Goal: Task Accomplishment & Management: Complete application form

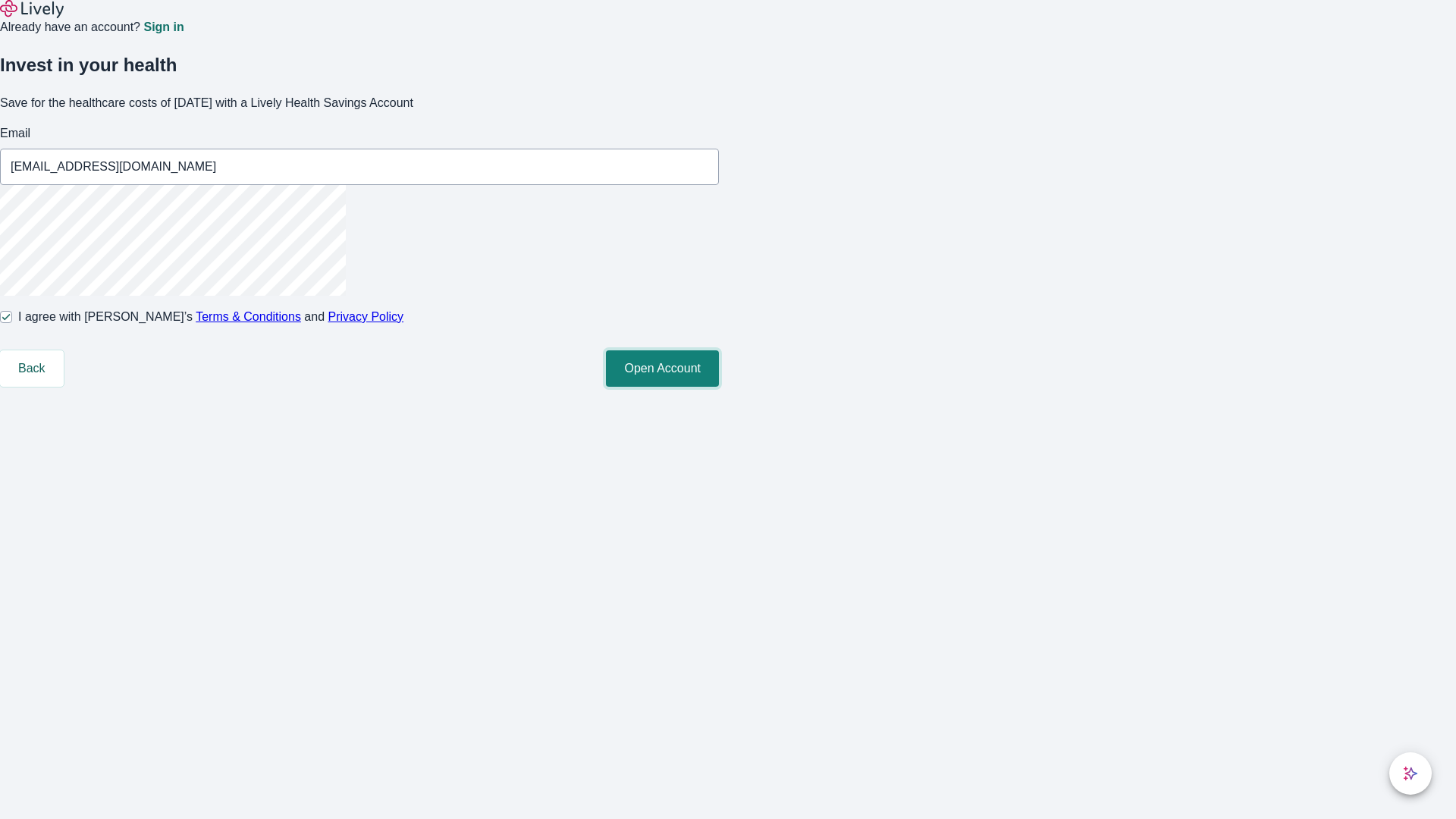
click at [719, 387] on button "Open Account" at bounding box center [662, 368] width 113 height 36
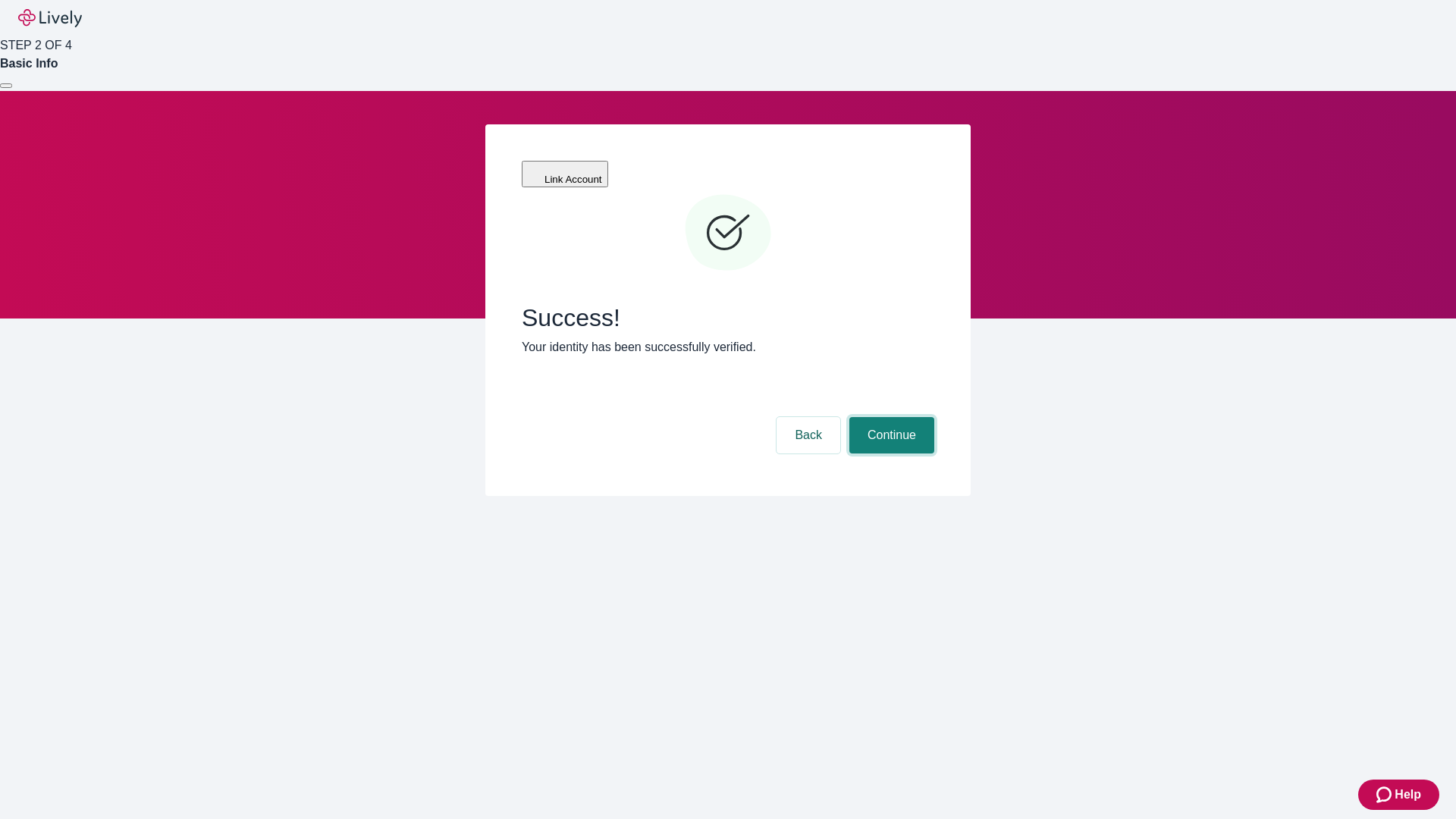
click at [889, 416] on button "Continue" at bounding box center [891, 434] width 85 height 36
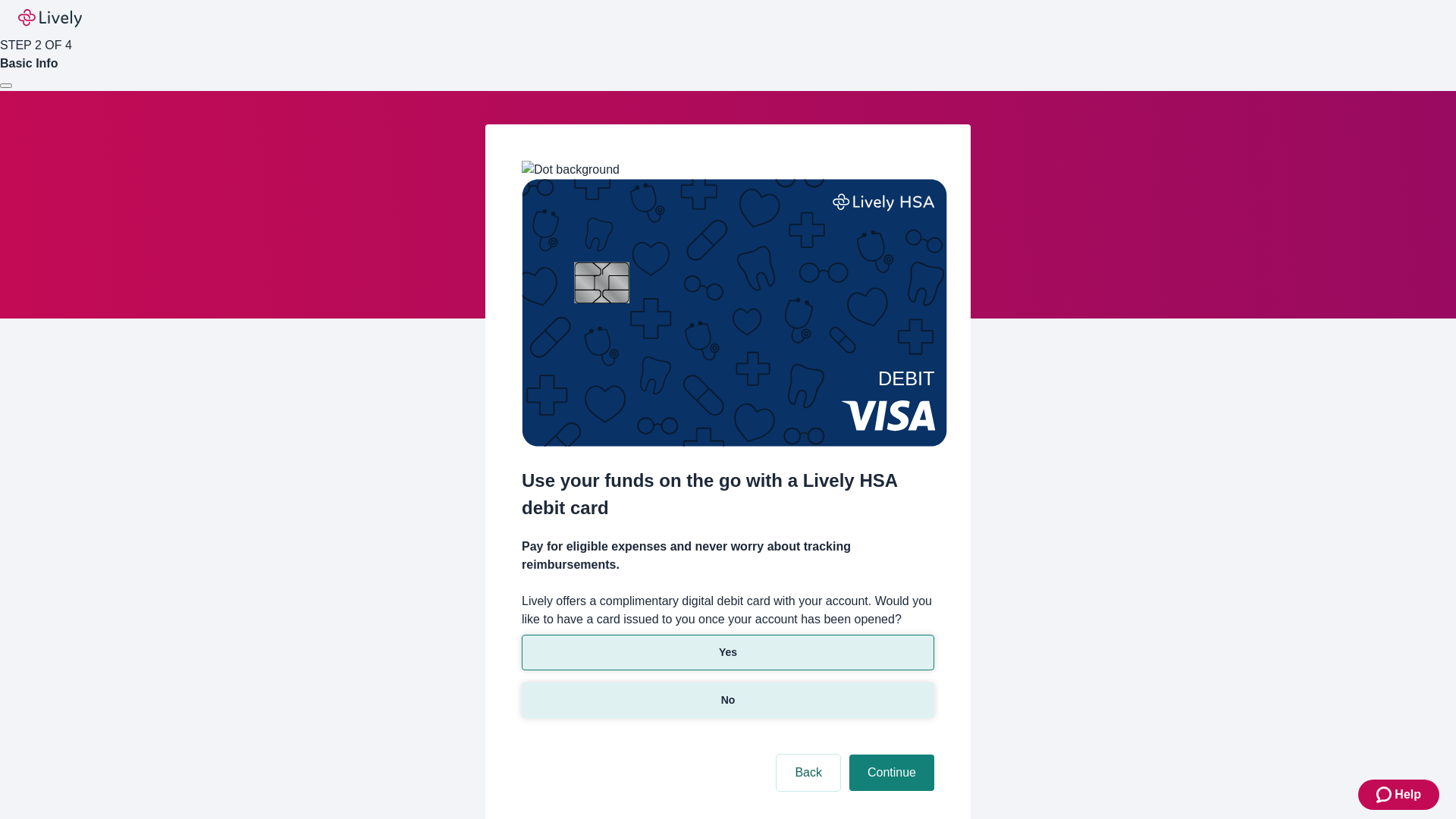
click at [727, 692] on p "No" at bounding box center [728, 700] width 14 height 16
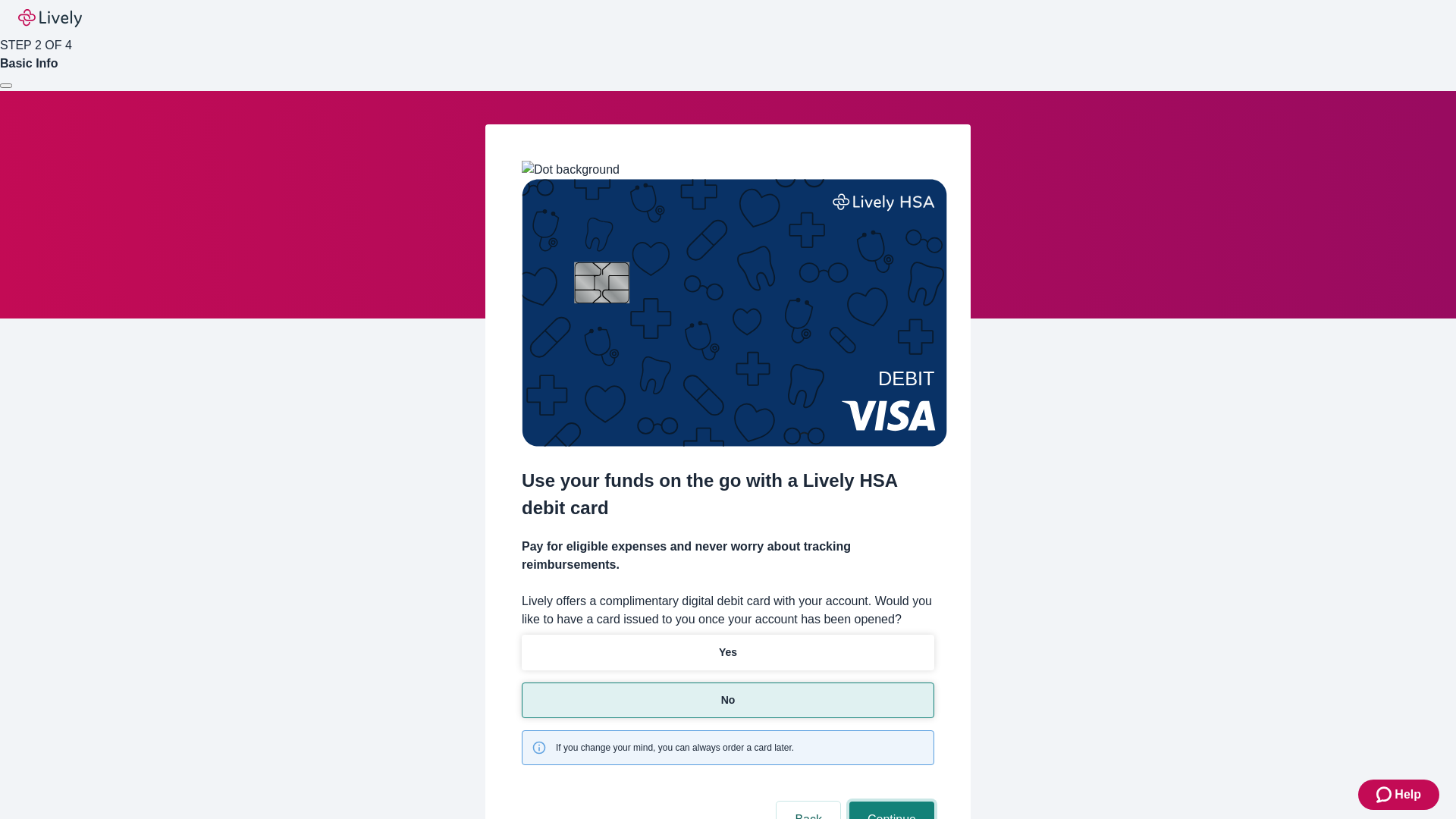
click at [889, 801] on button "Continue" at bounding box center [891, 819] width 85 height 36
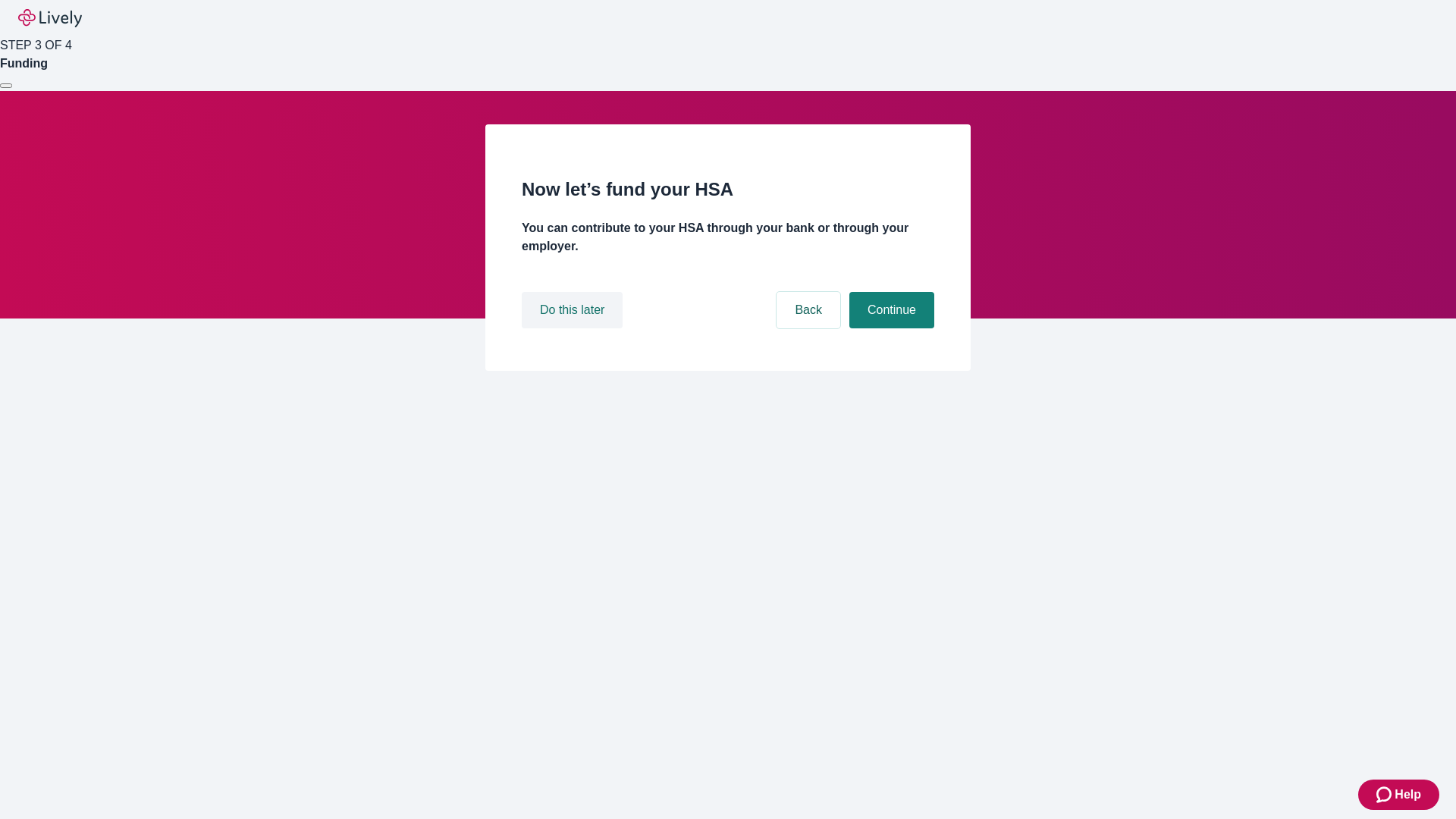
click at [574, 328] on button "Do this later" at bounding box center [572, 309] width 101 height 36
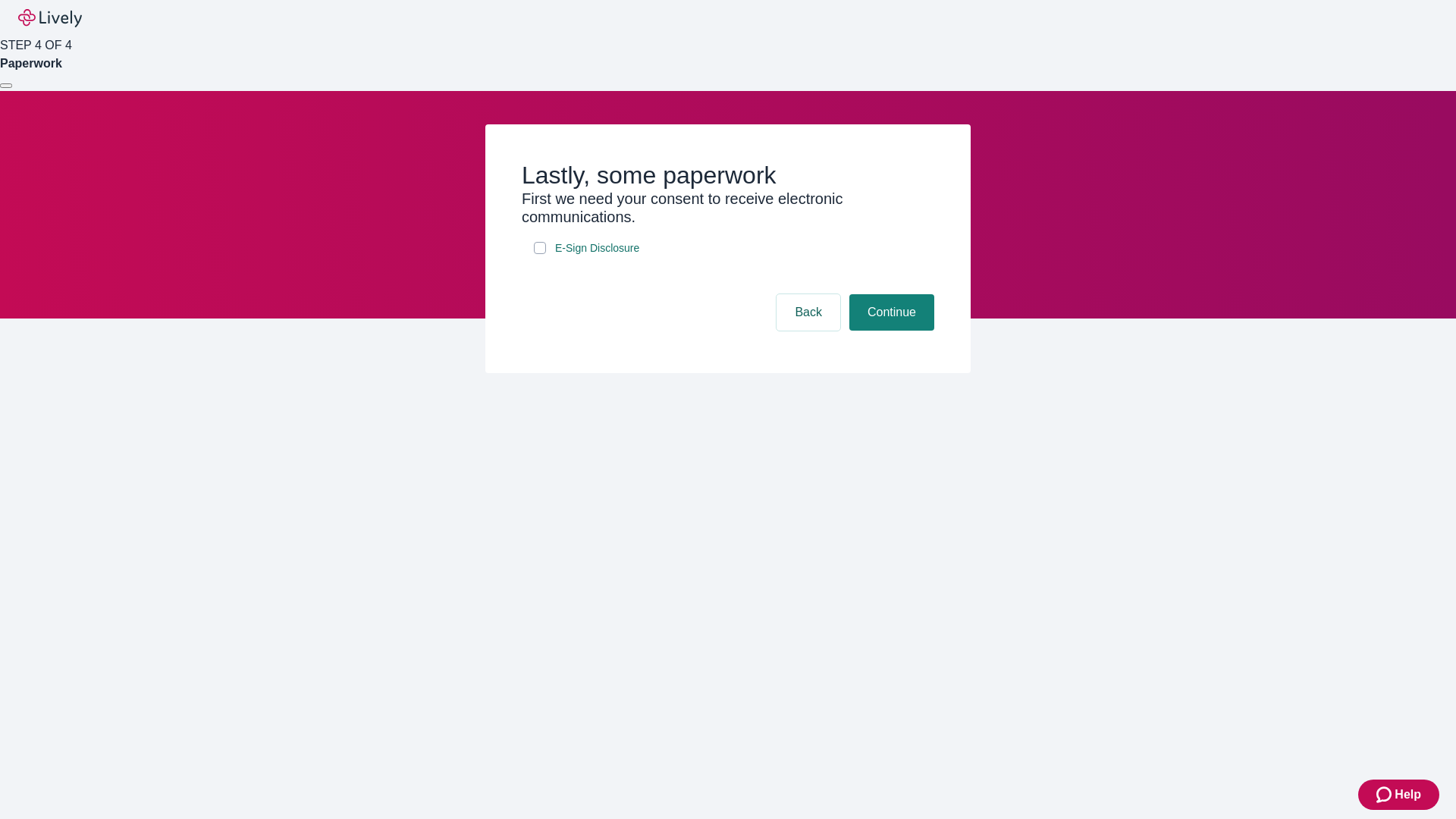
click at [540, 254] on input "E-Sign Disclosure" at bounding box center [540, 248] width 12 height 12
checkbox input "true"
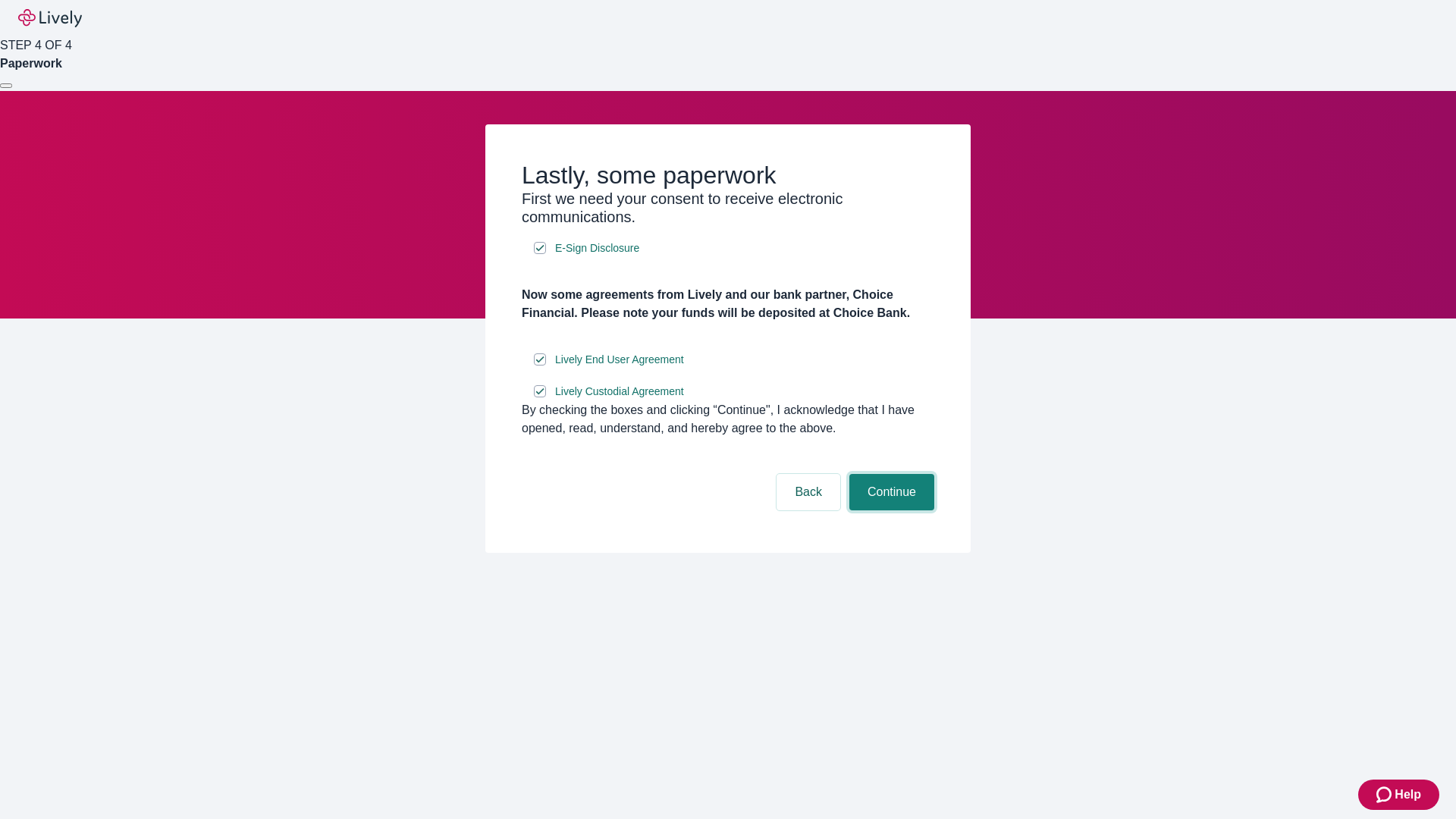
click at [889, 511] on button "Continue" at bounding box center [891, 491] width 85 height 36
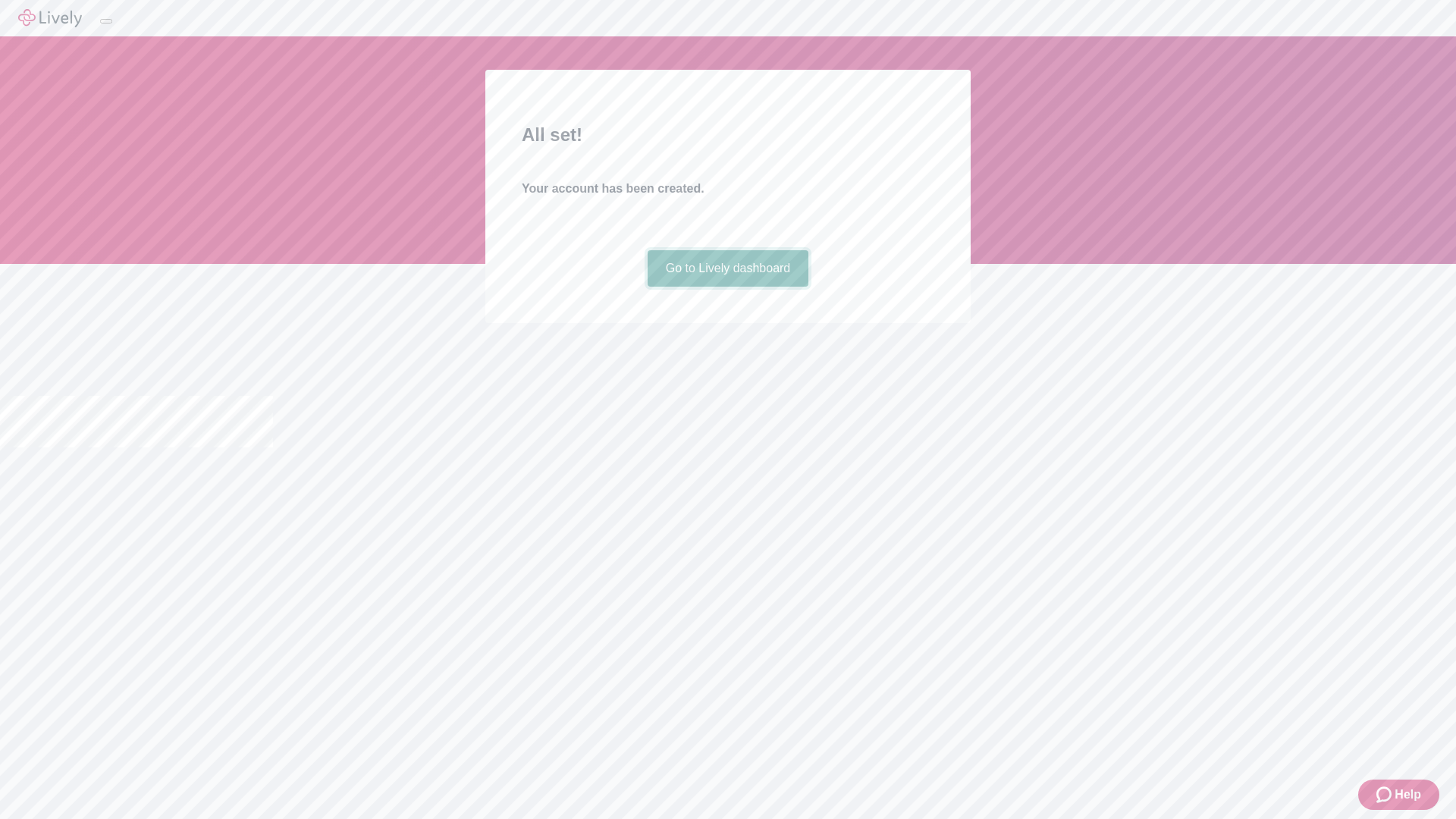
click at [727, 287] on link "Go to Lively dashboard" at bounding box center [728, 267] width 161 height 36
